Goal: Task Accomplishment & Management: Complete application form

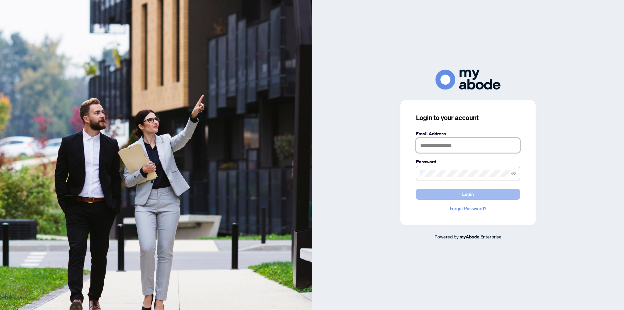
type input "**********"
click at [462, 196] on span "Login" at bounding box center [468, 194] width 12 height 10
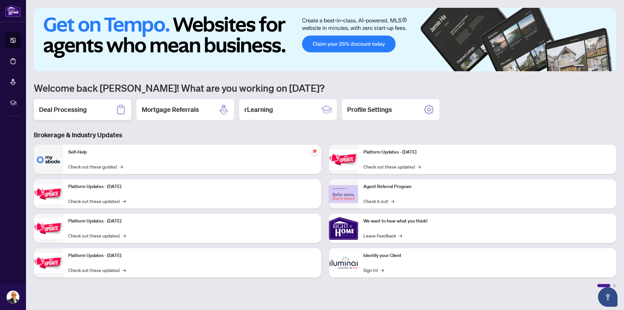
click at [99, 108] on div "Deal Processing" at bounding box center [82, 109] width 97 height 21
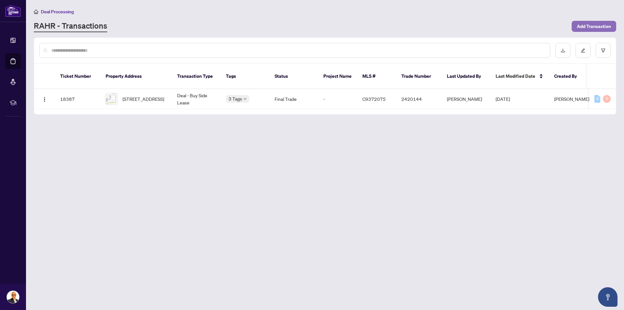
click at [600, 24] on span "Add Transaction" at bounding box center [593, 26] width 34 height 10
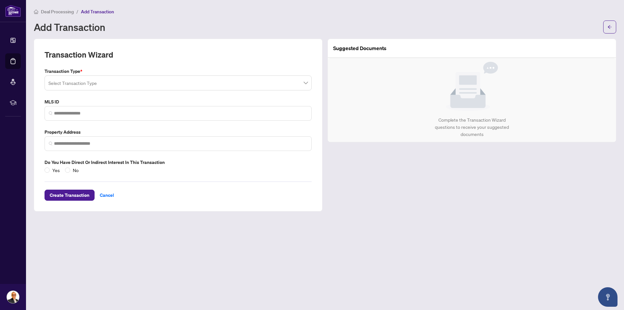
click at [156, 87] on input "search" at bounding box center [174, 84] width 253 height 14
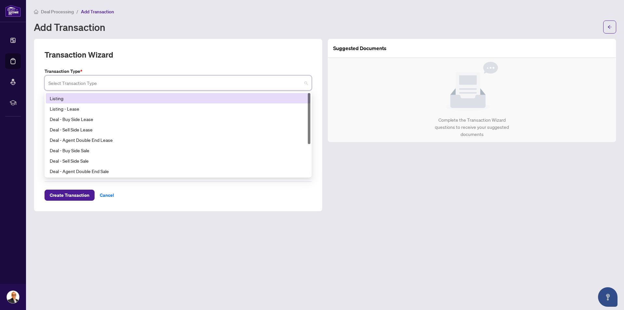
click at [343, 26] on div "Add Transaction" at bounding box center [316, 27] width 565 height 10
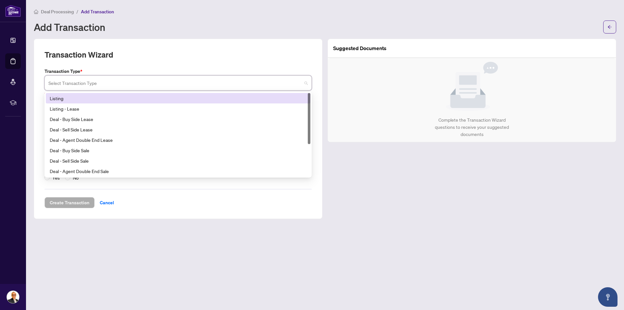
click at [145, 78] on input "search" at bounding box center [174, 84] width 253 height 14
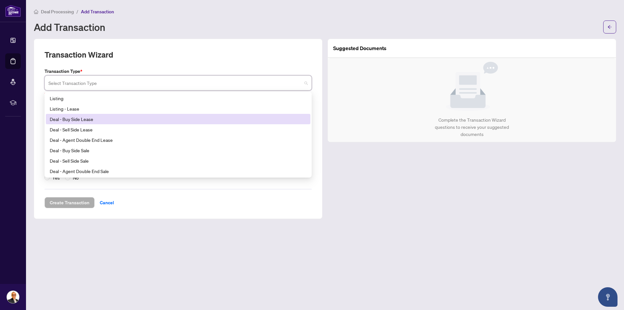
click at [95, 119] on div "Deal - Buy Side Lease" at bounding box center [178, 118] width 257 height 7
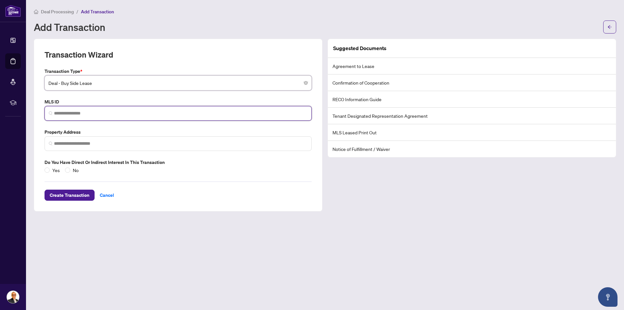
click at [104, 114] on input "search" at bounding box center [180, 113] width 253 height 7
paste input "*********"
type input "*********"
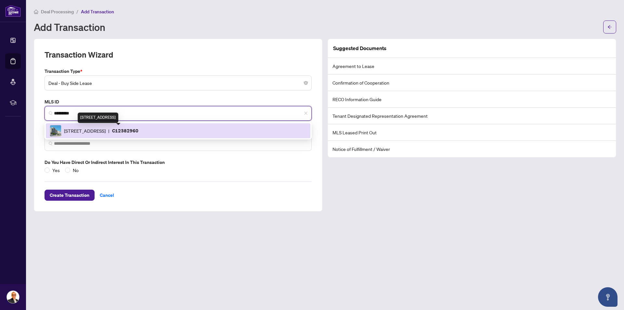
click at [97, 133] on span "[STREET_ADDRESS]" at bounding box center [85, 130] width 42 height 7
type input "**********"
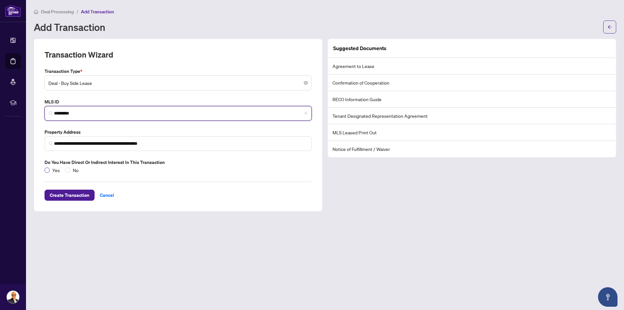
type input "*********"
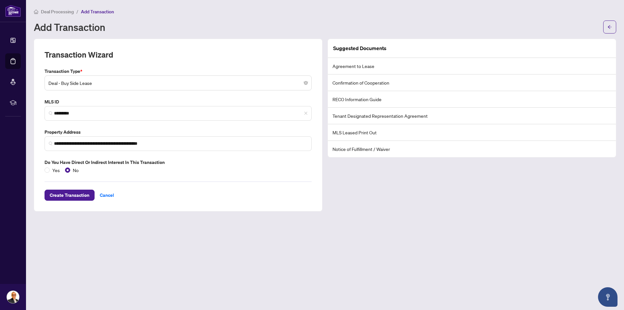
click at [358, 48] on article "Suggested Documents" at bounding box center [359, 48] width 53 height 8
click at [66, 192] on span "Create Transaction" at bounding box center [70, 195] width 40 height 10
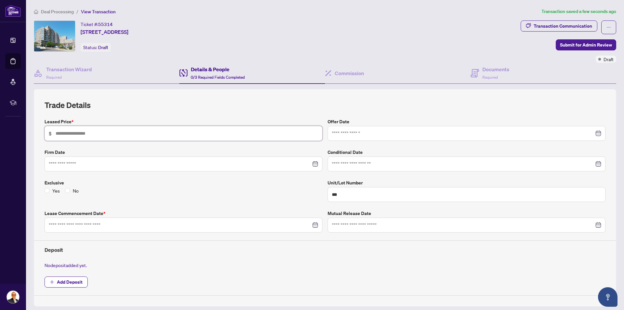
click at [92, 133] on input "text" at bounding box center [187, 133] width 262 height 7
type input "*****"
click at [351, 134] on input at bounding box center [463, 133] width 262 height 7
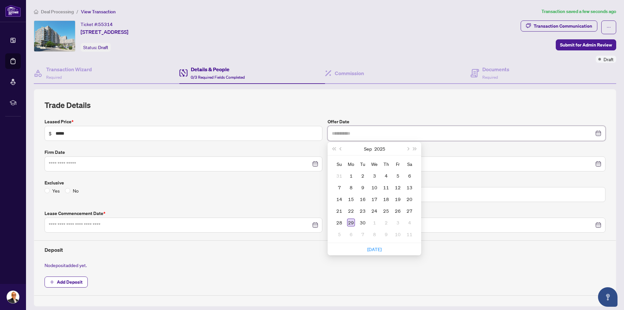
type input "**********"
click at [349, 219] on div "29" at bounding box center [351, 222] width 8 height 8
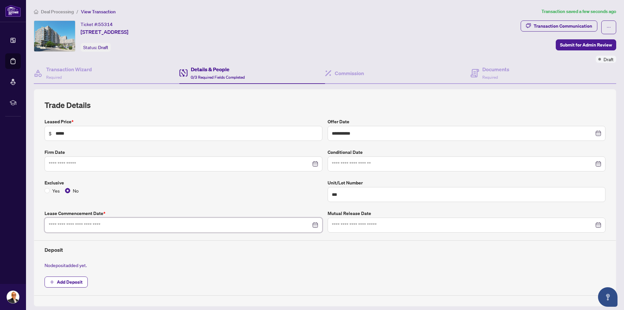
click at [96, 225] on input at bounding box center [180, 224] width 262 height 7
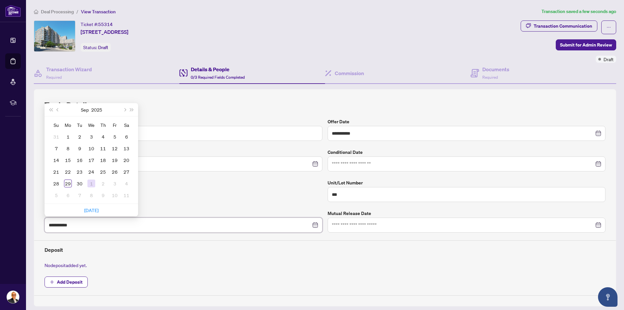
type input "**********"
click at [92, 181] on div "1" at bounding box center [91, 183] width 8 height 8
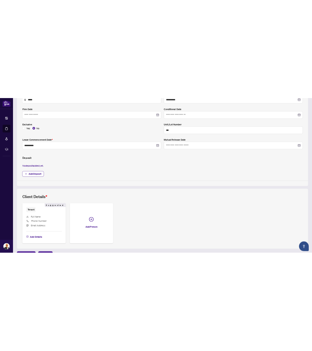
scroll to position [145, 0]
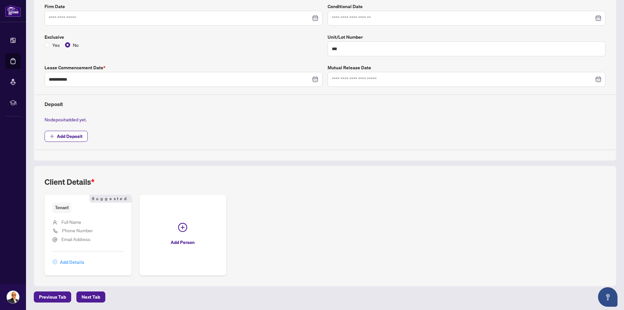
click at [73, 260] on span "Add Details" at bounding box center [72, 262] width 24 height 10
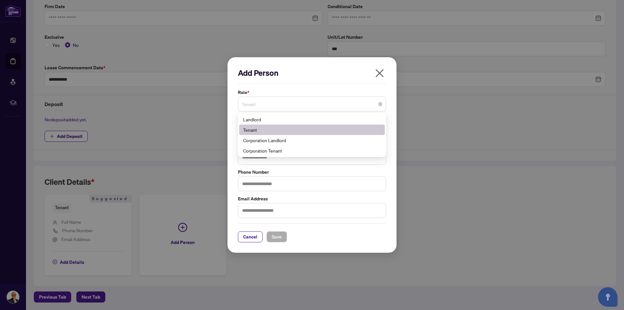
click at [282, 107] on span "Tenant" at bounding box center [312, 104] width 140 height 12
click at [281, 107] on span "Tenant" at bounding box center [312, 104] width 140 height 12
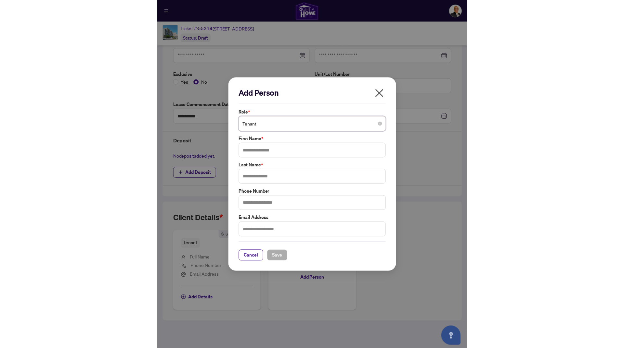
scroll to position [107, 0]
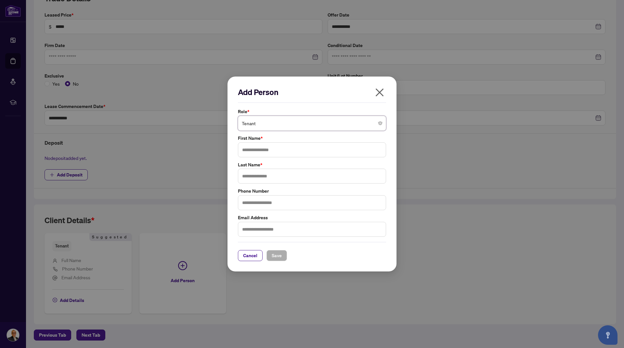
click at [283, 118] on span "Tenant" at bounding box center [312, 123] width 140 height 12
type input "*******"
click at [263, 149] on input "text" at bounding box center [312, 150] width 148 height 15
type input "*******"
type input "********"
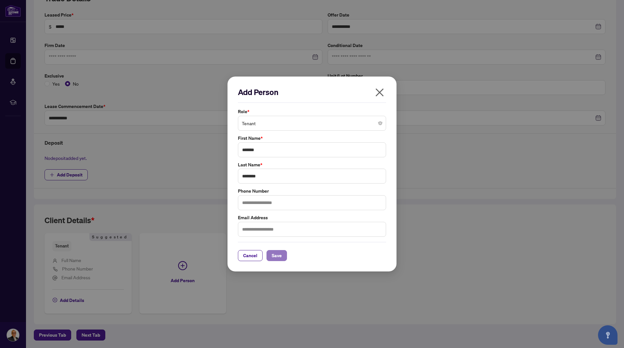
click at [274, 253] on span "Save" at bounding box center [277, 256] width 10 height 10
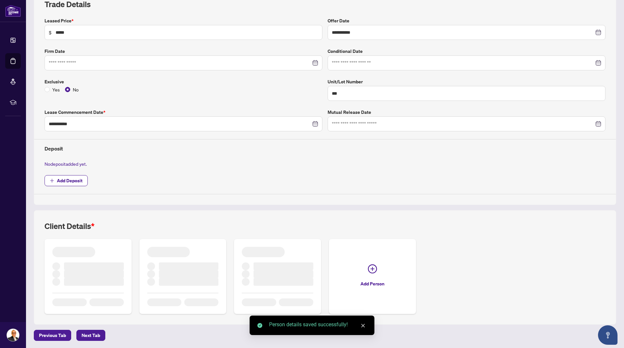
scroll to position [97, 0]
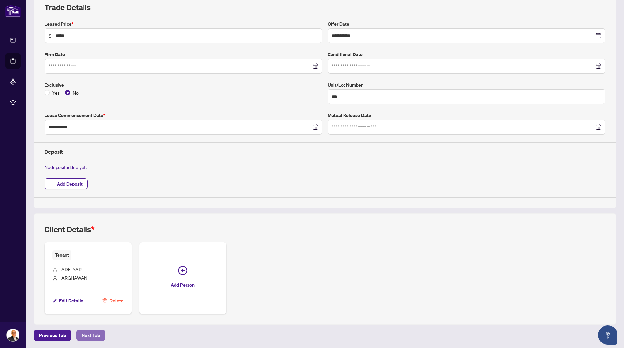
click at [88, 309] on span "Next Tab" at bounding box center [91, 336] width 19 height 10
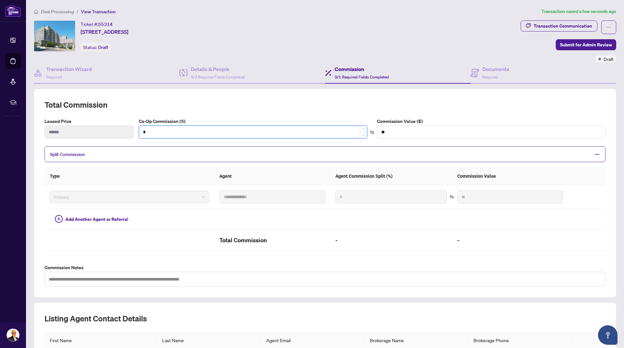
click at [306, 133] on input "*" at bounding box center [253, 132] width 228 height 12
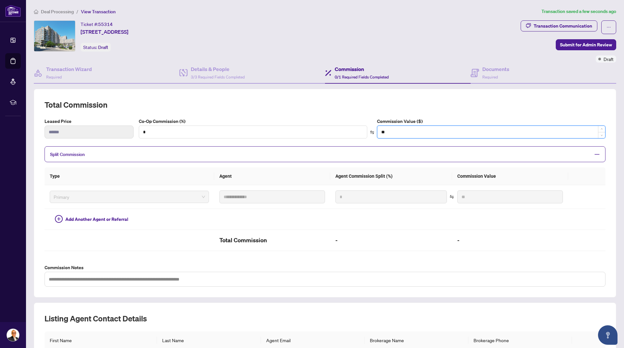
click at [386, 131] on input "**" at bounding box center [491, 132] width 228 height 12
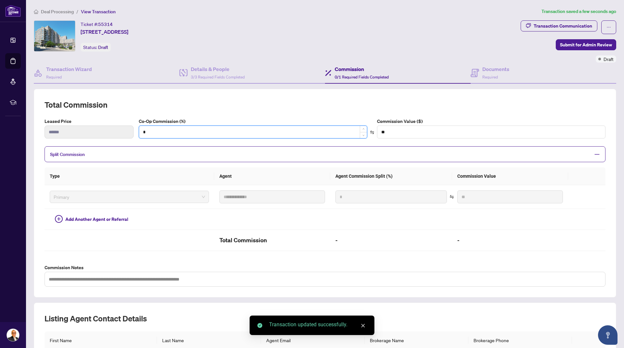
click at [156, 130] on input "*" at bounding box center [253, 132] width 228 height 12
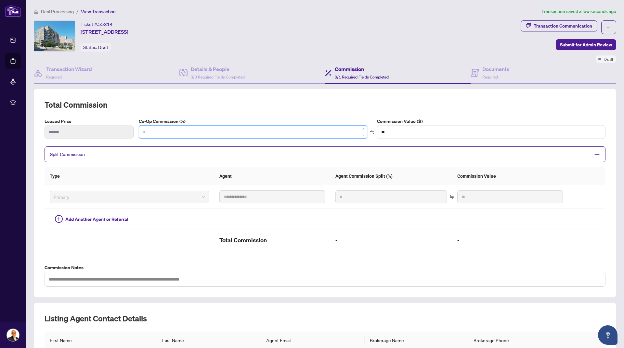
type input "*"
type input "****"
type input "**"
type input "******"
type input "**"
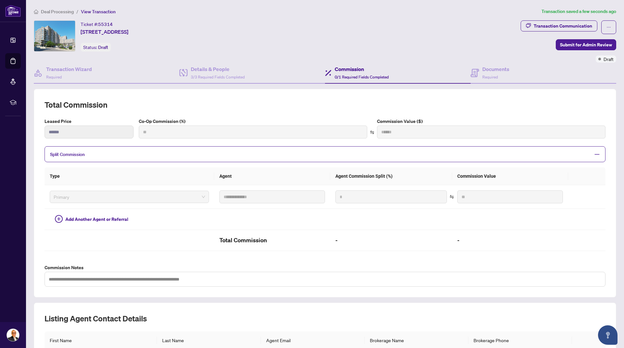
type input "***"
type input "******"
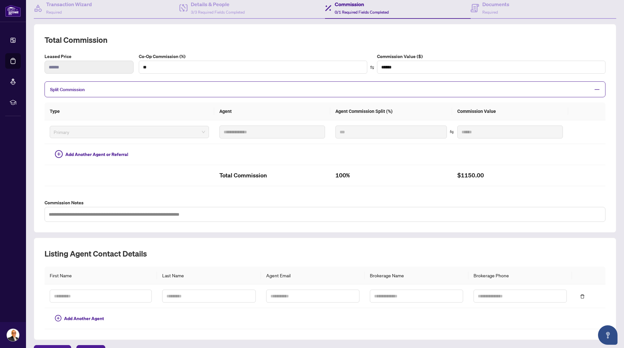
scroll to position [80, 0]
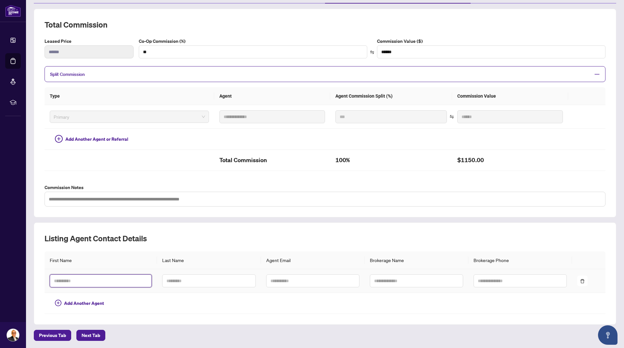
click at [98, 280] on input "text" at bounding box center [101, 281] width 102 height 13
click at [86, 281] on input "text" at bounding box center [101, 281] width 102 height 13
type input "******"
click at [166, 277] on input "text" at bounding box center [208, 281] width 93 height 13
type input "**********"
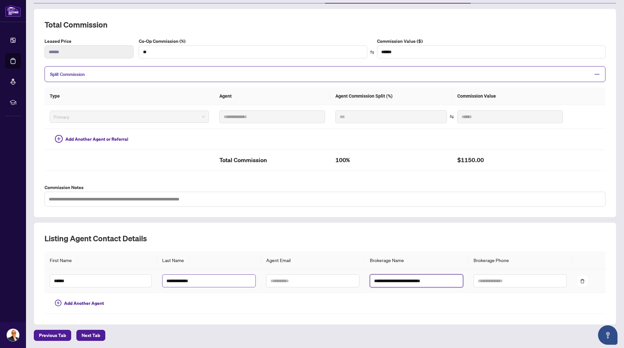
type input "**********"
click at [495, 281] on input "text" at bounding box center [519, 281] width 93 height 13
type input "**********"
click at [279, 278] on input "text" at bounding box center [312, 281] width 93 height 13
click at [89, 309] on span "Next Tab" at bounding box center [91, 336] width 19 height 10
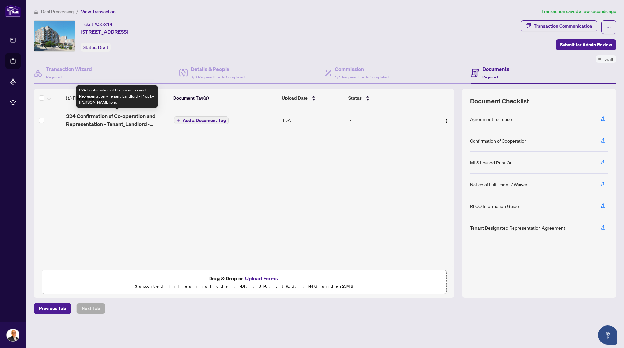
click at [111, 119] on span "324 Confirmation of Co-operation and Representation - Tenant_Landlord - PropTx-…" at bounding box center [117, 120] width 103 height 16
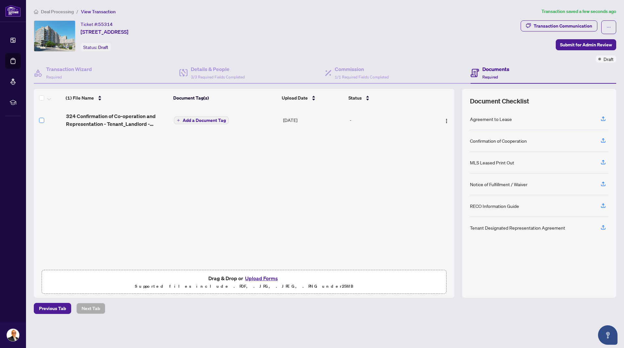
click at [43, 122] on label at bounding box center [41, 120] width 5 height 7
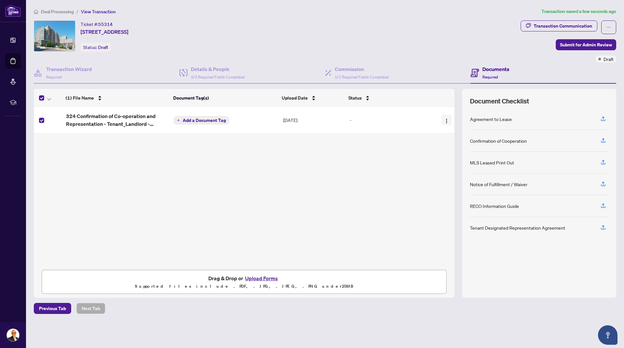
click at [446, 120] on img "button" at bounding box center [446, 121] width 5 height 5
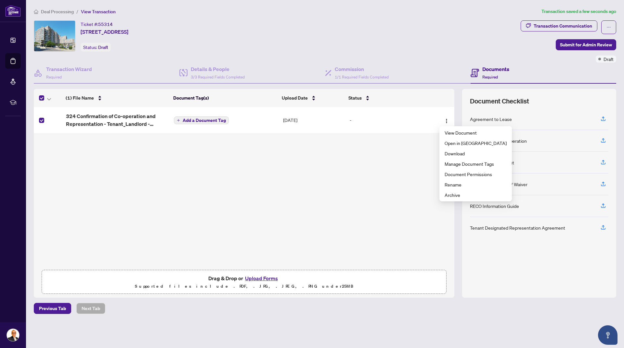
click at [406, 47] on div "Ticket #: 55314 [STREET_ADDRESS] Status: Draft" at bounding box center [276, 35] width 484 height 31
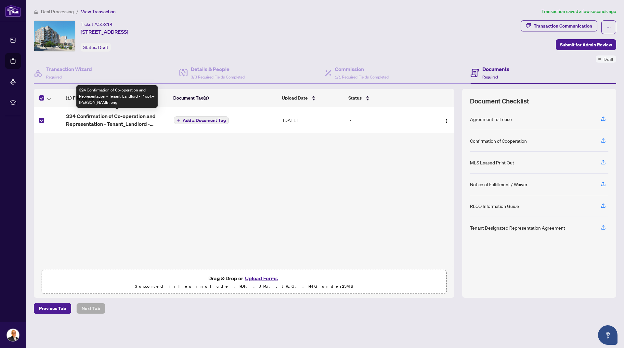
drag, startPoint x: 103, startPoint y: 124, endPoint x: 82, endPoint y: 157, distance: 39.6
click at [82, 157] on div "324 Confirmation of Co-operation and Representation - Tenant_Landlord - PropTx-…" at bounding box center [244, 187] width 420 height 160
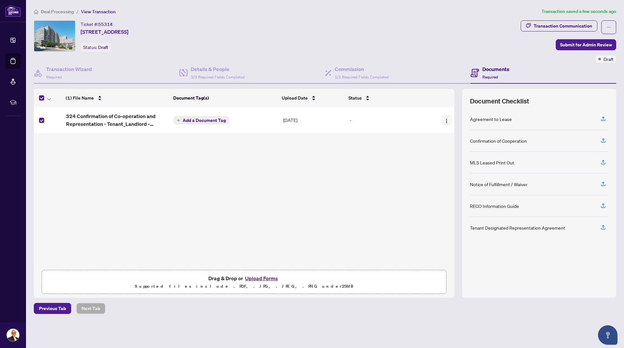
click at [446, 121] on img "button" at bounding box center [446, 121] width 5 height 5
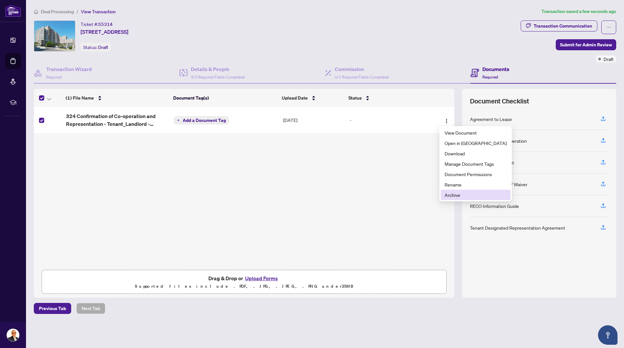
click at [447, 192] on span "Archive" at bounding box center [475, 195] width 62 height 7
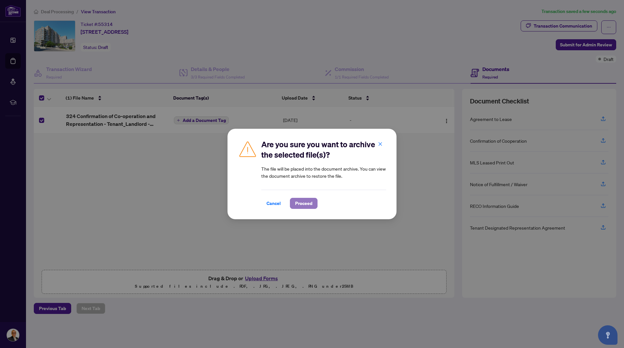
click at [297, 202] on span "Proceed" at bounding box center [303, 203] width 17 height 10
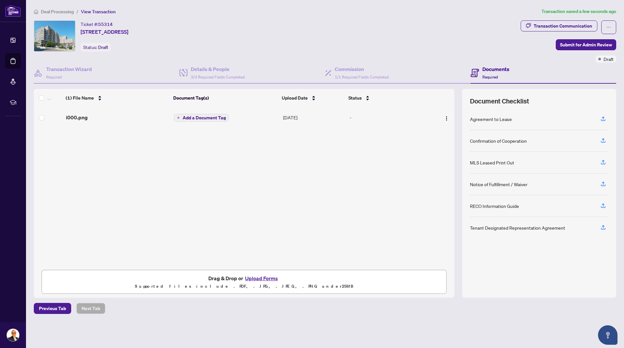
click at [141, 169] on div "i000.png Add a Document Tag [DATE] -" at bounding box center [244, 187] width 420 height 160
click at [76, 118] on span "i000.png" at bounding box center [77, 118] width 22 height 8
drag, startPoint x: 75, startPoint y: 117, endPoint x: 228, endPoint y: 173, distance: 162.3
click at [228, 173] on div "i000.png Add a Document Tag [DATE] -" at bounding box center [244, 187] width 420 height 160
click at [444, 117] on img "button" at bounding box center [446, 118] width 5 height 5
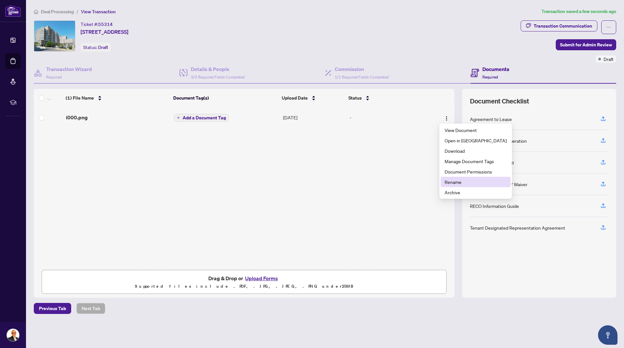
click at [447, 183] on span "Rename" at bounding box center [475, 182] width 62 height 7
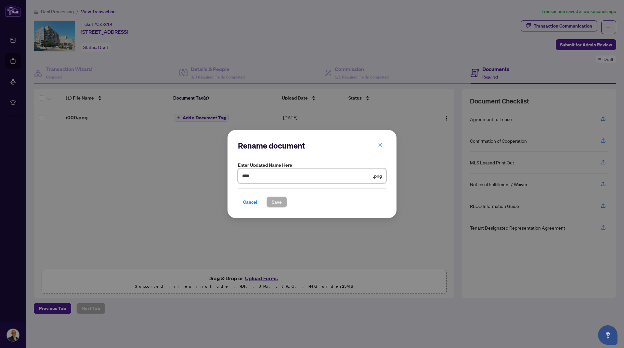
drag, startPoint x: 253, startPoint y: 178, endPoint x: 196, endPoint y: 168, distance: 58.7
click at [196, 168] on div "Rename document Enter updated name here **** .png Cancel Save Cancel OK" at bounding box center [312, 174] width 624 height 348
type input "**********"
click at [280, 201] on button "Save" at bounding box center [276, 202] width 20 height 11
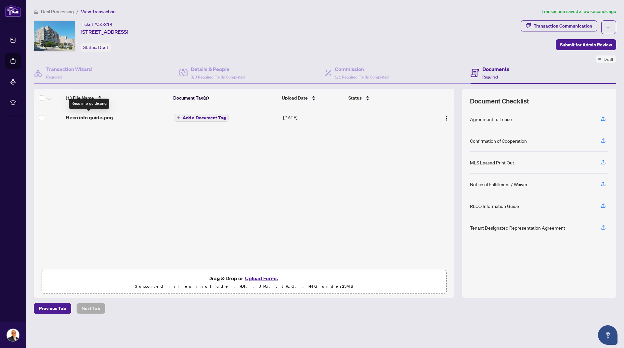
click at [101, 117] on span "Reco info guide.png" at bounding box center [89, 118] width 47 height 8
click at [445, 118] on img "button" at bounding box center [446, 118] width 5 height 5
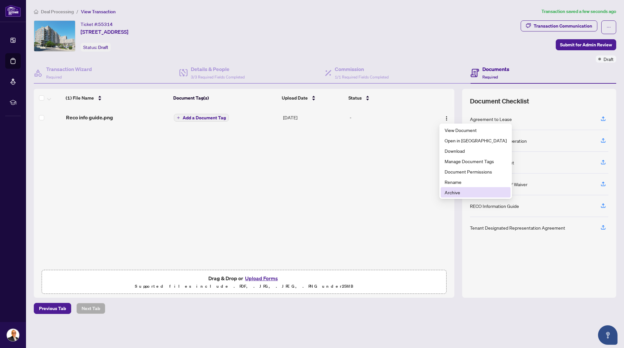
click at [453, 192] on span "Archive" at bounding box center [475, 192] width 62 height 7
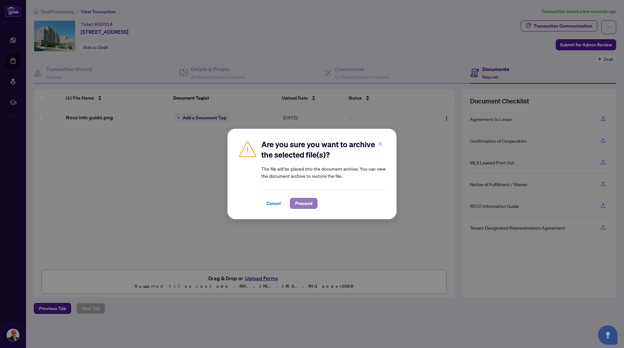
click at [303, 205] on span "Proceed" at bounding box center [303, 203] width 17 height 10
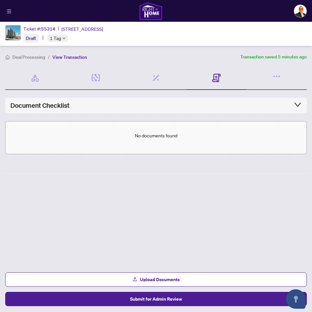
click at [144, 136] on p "No documents found" at bounding box center [156, 135] width 43 height 7
click at [126, 134] on div "No documents found Upload Documents Submit for Admin Review" at bounding box center [155, 137] width 301 height 33
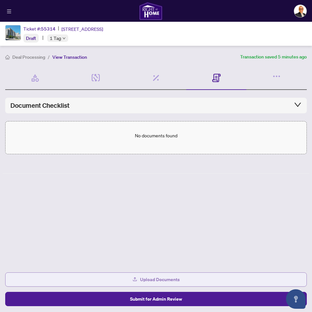
click at [149, 279] on span "Upload Documents" at bounding box center [160, 279] width 40 height 10
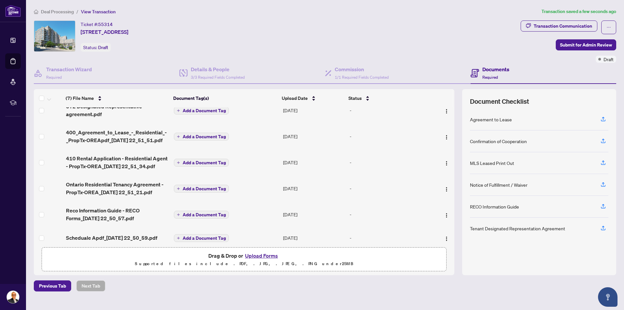
scroll to position [43, 0]
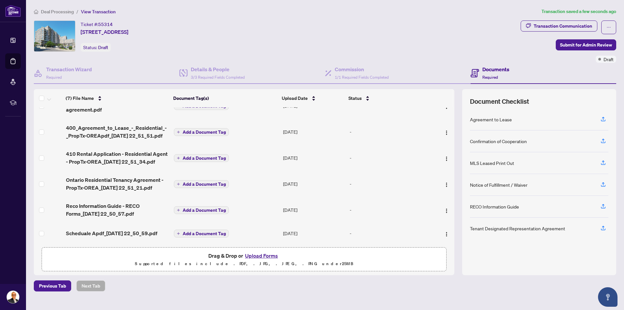
click at [360, 284] on div "Previous Tab Next Tab" at bounding box center [325, 285] width 582 height 11
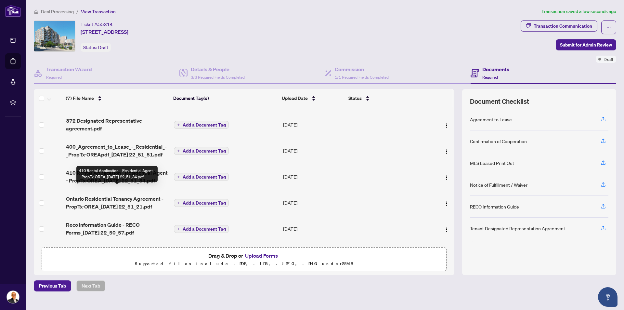
scroll to position [0, 0]
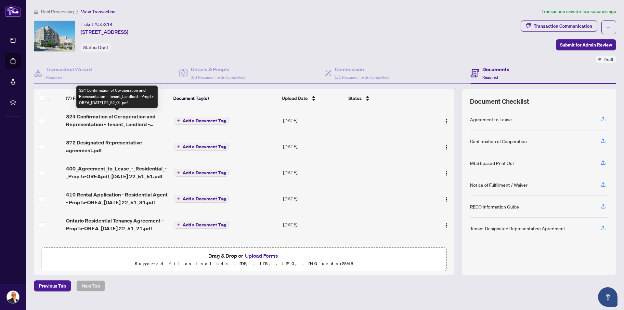
click at [110, 118] on span "324 Confirmation of Co-operation and Representation - Tenant_Landlord - PropTx-…" at bounding box center [117, 120] width 103 height 16
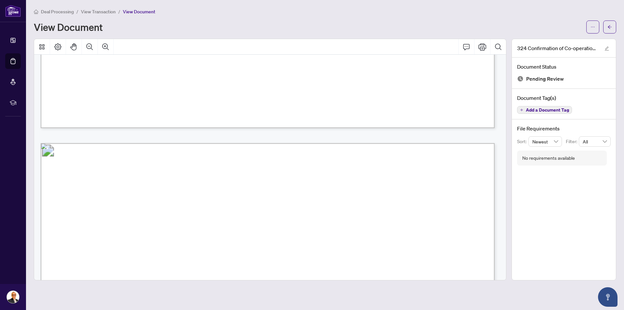
scroll to position [617, 0]
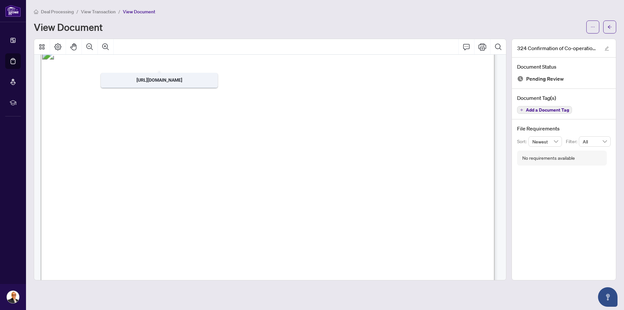
click at [100, 12] on span "View Transaction" at bounding box center [98, 12] width 35 height 6
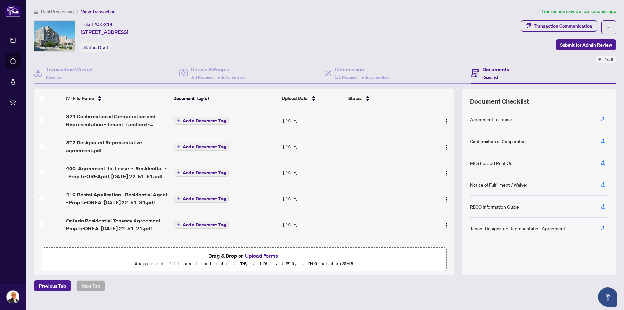
click at [365, 259] on div "Drag & Drop or Upload Forms Supported files include .PDF, .JPG, .JPEG, .PNG und…" at bounding box center [244, 259] width 396 height 16
click at [603, 117] on icon "button" at bounding box center [603, 119] width 6 height 6
click at [603, 182] on icon "button" at bounding box center [602, 183] width 3 height 3
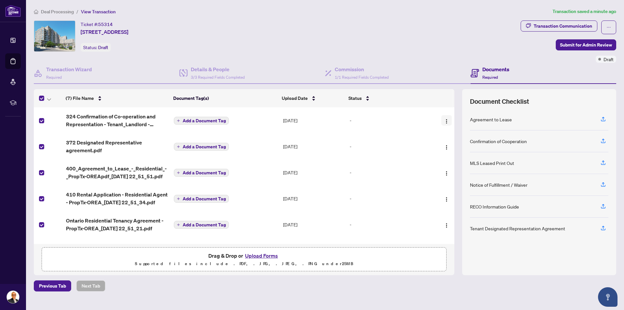
click at [444, 119] on img "button" at bounding box center [446, 121] width 5 height 5
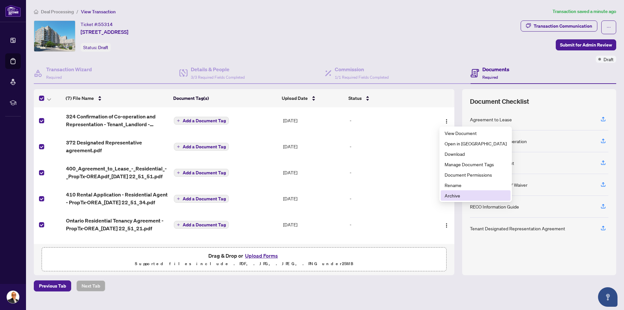
click at [461, 198] on span "Archive" at bounding box center [475, 195] width 62 height 7
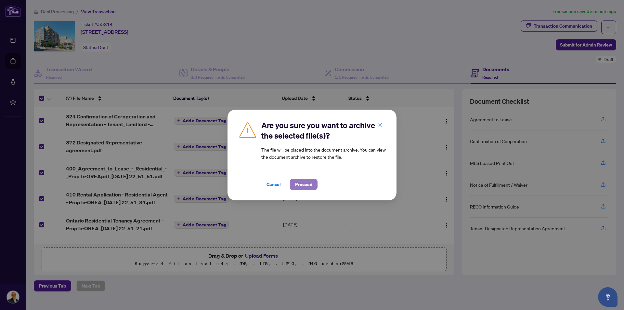
click at [299, 183] on span "Proceed" at bounding box center [303, 184] width 17 height 10
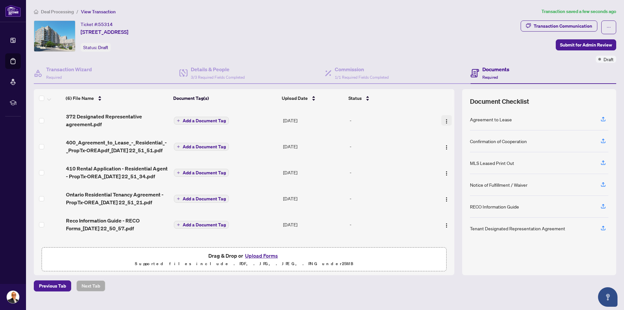
click at [444, 120] on img "button" at bounding box center [446, 121] width 5 height 5
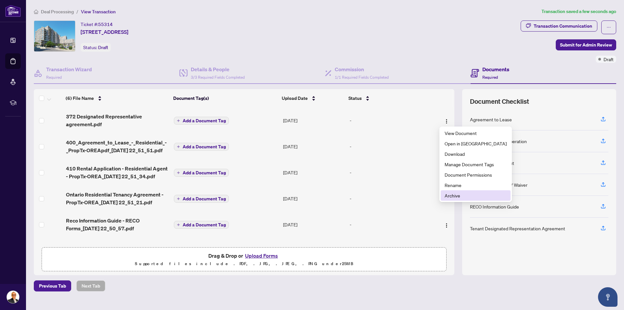
click at [454, 197] on span "Archive" at bounding box center [475, 195] width 62 height 7
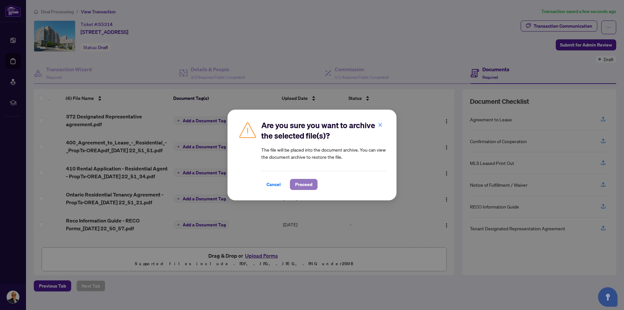
click at [295, 185] on span "Proceed" at bounding box center [303, 184] width 17 height 10
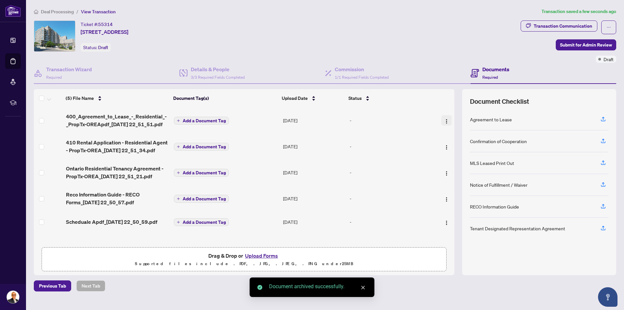
click at [444, 119] on img "button" at bounding box center [446, 121] width 5 height 5
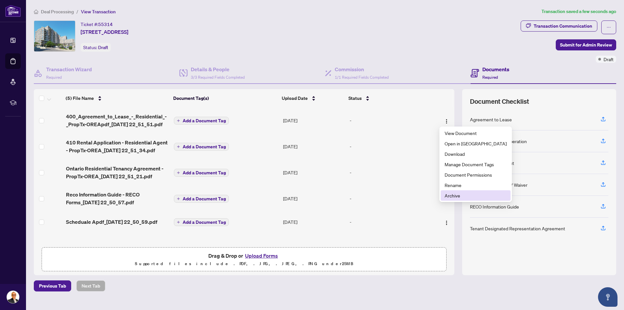
click at [445, 194] on span "Archive" at bounding box center [475, 195] width 62 height 7
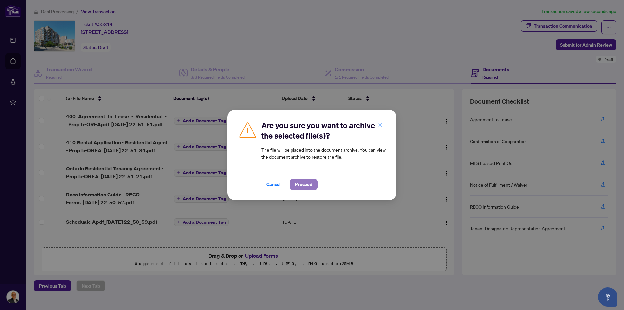
click at [306, 185] on span "Proceed" at bounding box center [303, 184] width 17 height 10
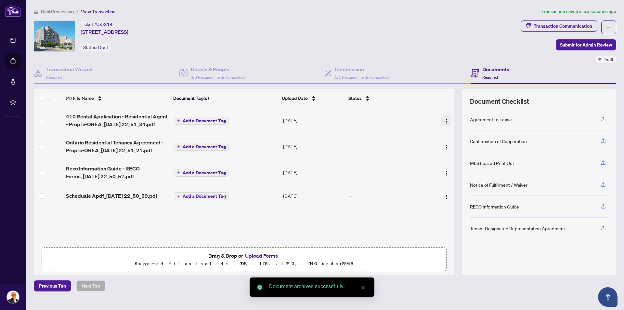
click at [445, 120] on img "button" at bounding box center [446, 121] width 5 height 5
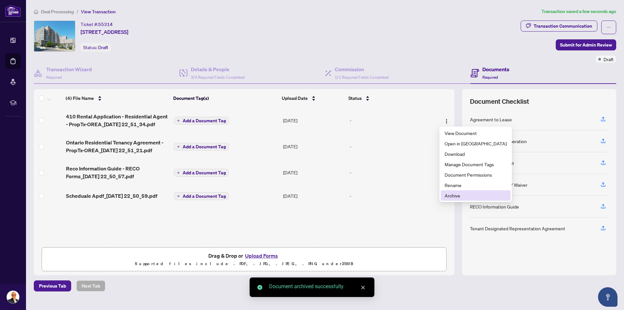
click at [446, 194] on span "Archive" at bounding box center [475, 195] width 62 height 7
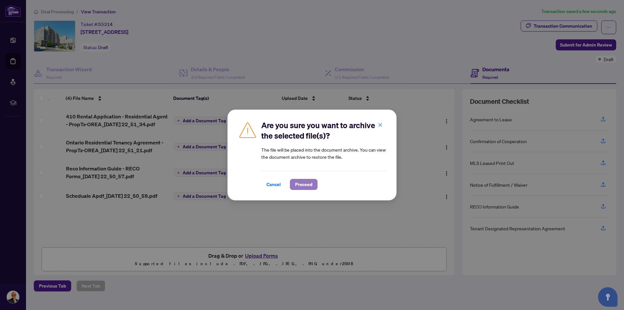
click at [300, 184] on span "Proceed" at bounding box center [303, 184] width 17 height 10
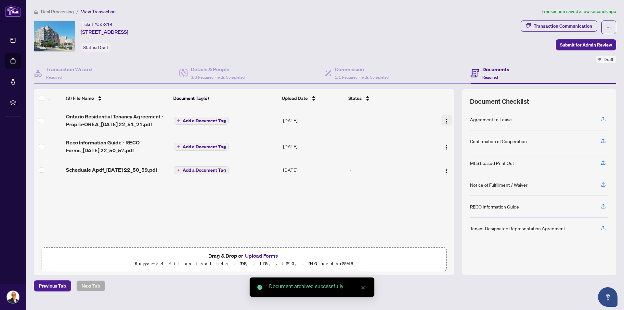
click at [444, 119] on img "button" at bounding box center [446, 121] width 5 height 5
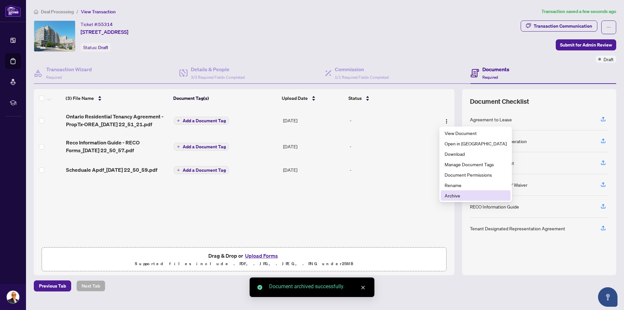
click at [447, 195] on span "Archive" at bounding box center [475, 195] width 62 height 7
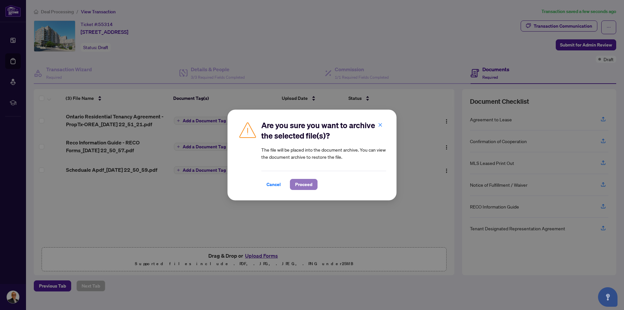
click at [302, 184] on span "Proceed" at bounding box center [303, 184] width 17 height 10
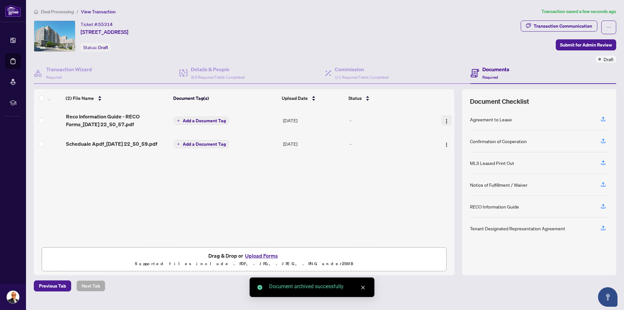
click at [444, 119] on img "button" at bounding box center [446, 121] width 5 height 5
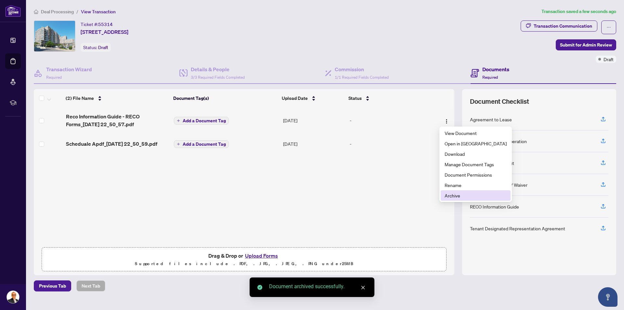
click at [457, 197] on span "Archive" at bounding box center [475, 195] width 62 height 7
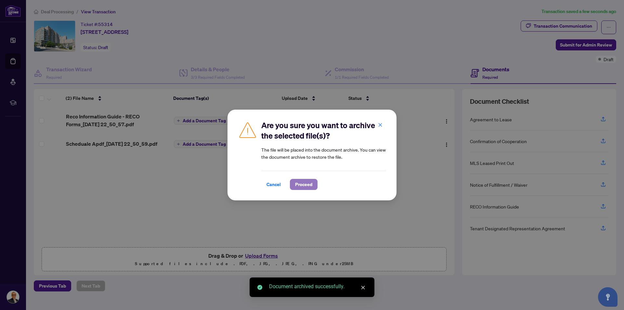
click at [301, 183] on span "Proceed" at bounding box center [303, 184] width 17 height 10
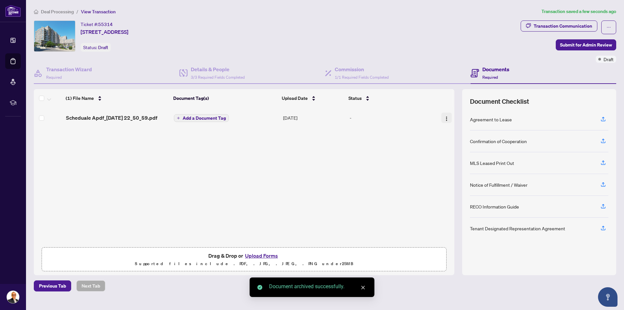
click at [444, 116] on img "button" at bounding box center [446, 118] width 5 height 5
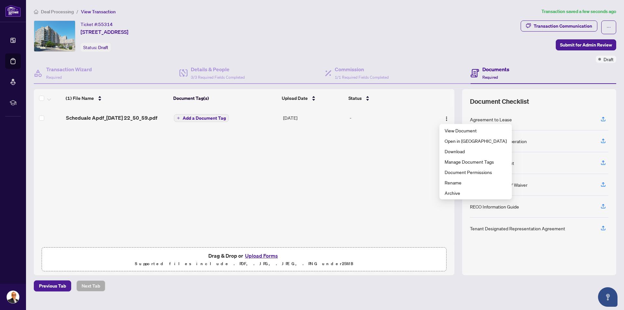
click at [188, 118] on span "Add a Document Tag" at bounding box center [204, 118] width 43 height 5
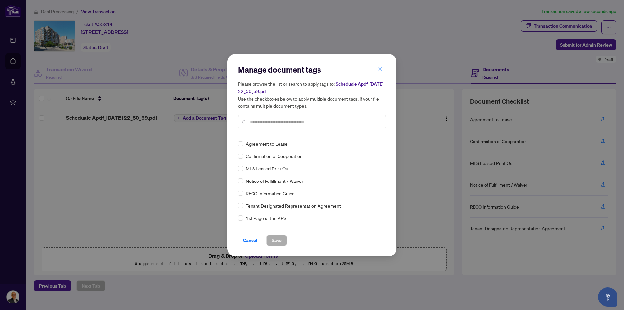
click at [247, 237] on span "Cancel" at bounding box center [250, 240] width 14 height 10
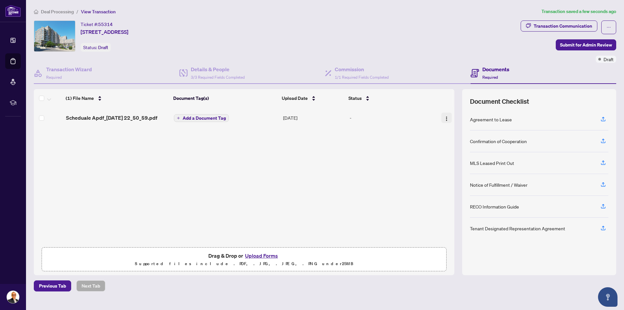
click at [444, 114] on span "button" at bounding box center [446, 117] width 5 height 7
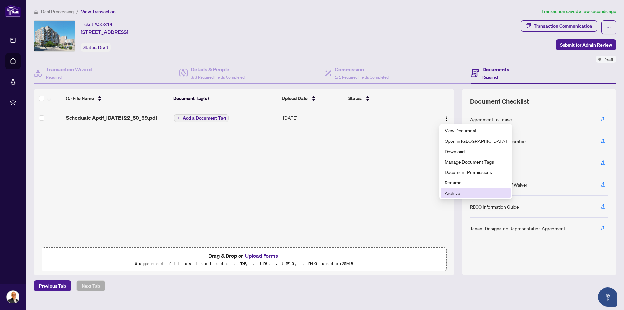
click at [457, 191] on span "Archive" at bounding box center [475, 192] width 62 height 7
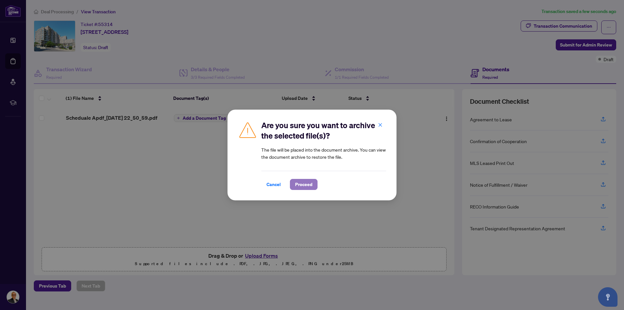
click at [301, 186] on span "Proceed" at bounding box center [303, 184] width 17 height 10
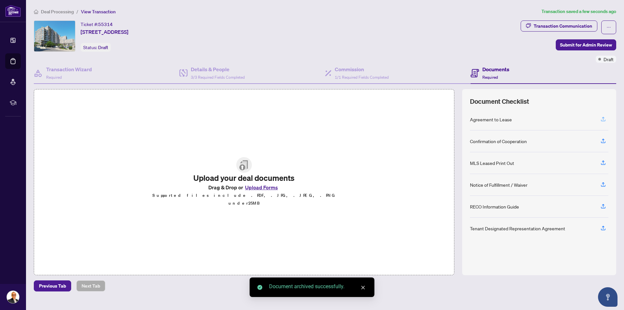
click at [603, 118] on icon "button" at bounding box center [603, 119] width 6 height 6
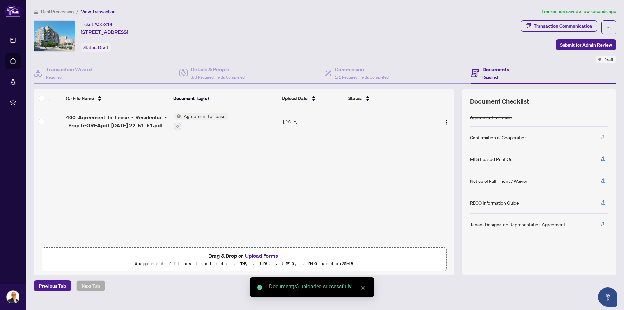
click at [604, 136] on icon "button" at bounding box center [603, 137] width 6 height 6
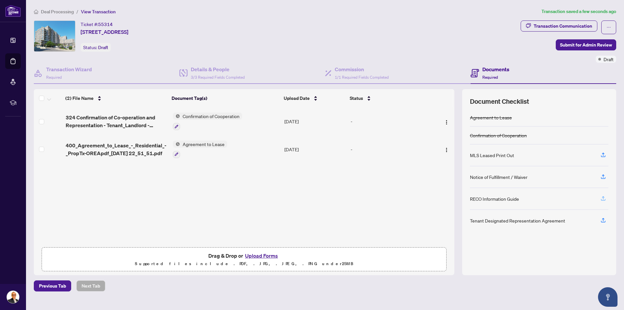
click at [602, 195] on icon "button" at bounding box center [603, 198] width 6 height 6
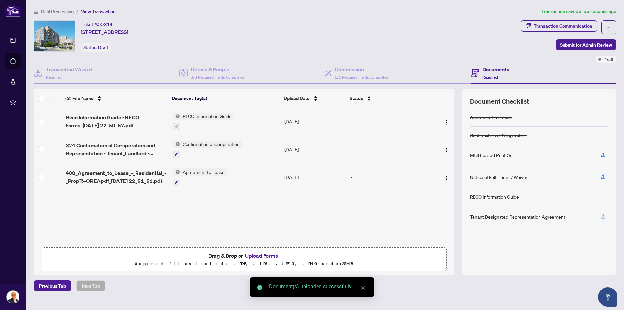
click at [603, 214] on icon "button" at bounding box center [602, 215] width 3 height 3
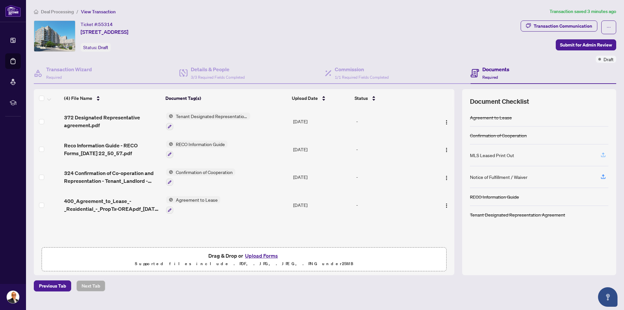
click at [602, 152] on icon "button" at bounding box center [602, 153] width 3 height 3
click at [604, 156] on icon "button" at bounding box center [602, 156] width 5 height 2
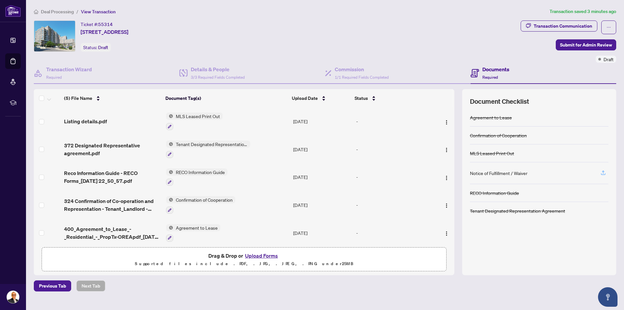
click at [602, 171] on icon "button" at bounding box center [602, 171] width 3 height 3
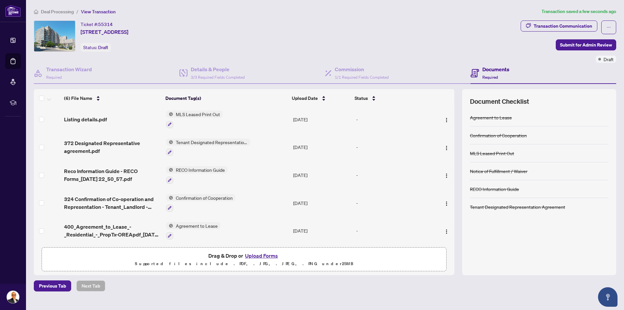
scroll to position [30, 0]
click at [575, 41] on span "Submit for Admin Review" at bounding box center [586, 45] width 52 height 10
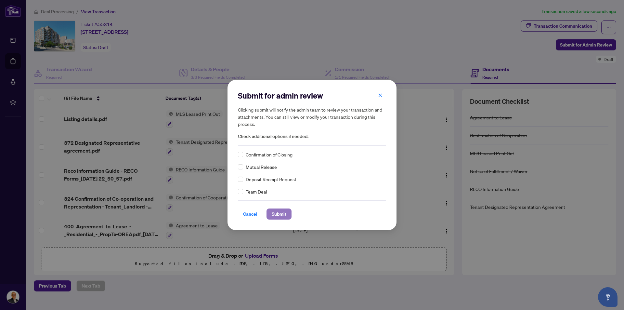
click at [277, 214] on span "Submit" at bounding box center [279, 214] width 15 height 10
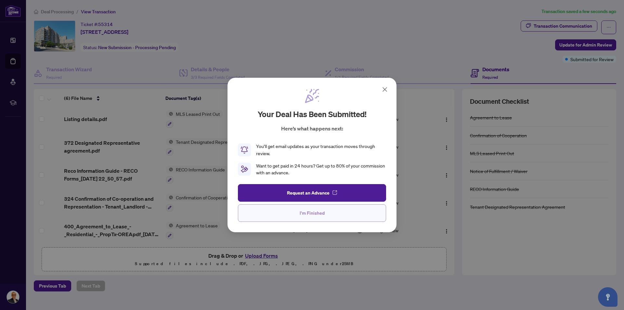
click at [320, 213] on span "I'm Finished" at bounding box center [311, 213] width 25 height 10
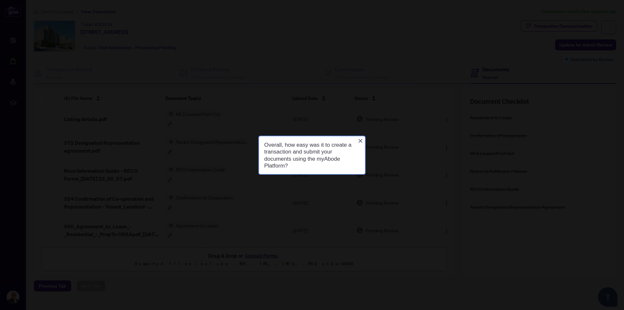
scroll to position [0, 0]
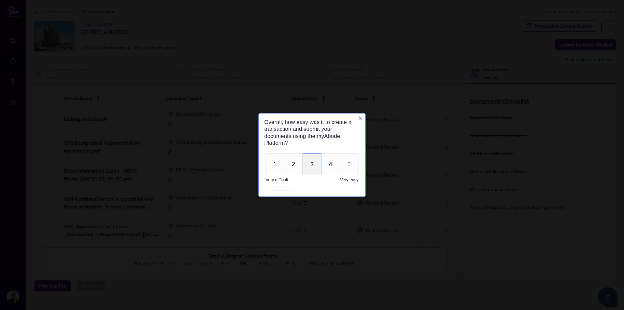
click at [318, 166] on button "3" at bounding box center [311, 164] width 19 height 22
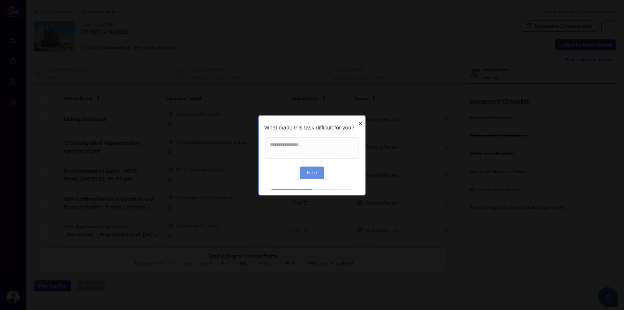
click at [317, 175] on button "Next" at bounding box center [312, 172] width 24 height 13
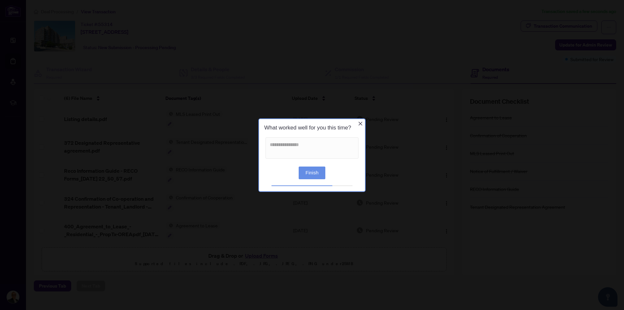
click at [317, 175] on button "Finish" at bounding box center [311, 172] width 27 height 13
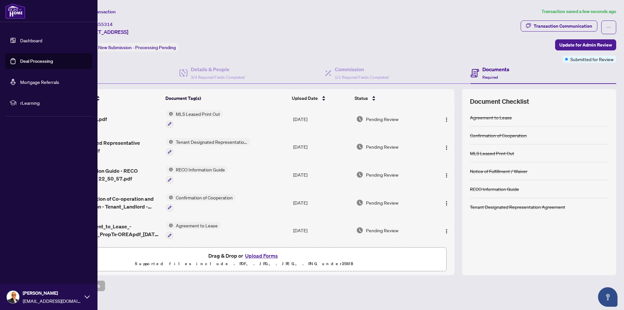
click at [33, 41] on link "Dashboard" at bounding box center [31, 40] width 22 height 6
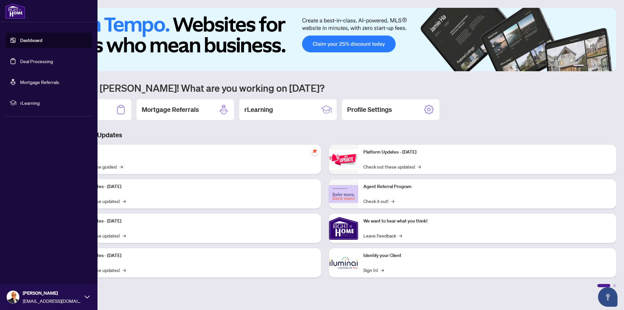
click at [30, 59] on link "Deal Processing" at bounding box center [36, 61] width 33 height 6
